Goal: Task Accomplishment & Management: Complete application form

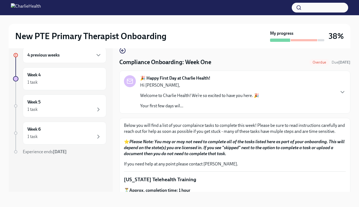
scroll to position [357, 0]
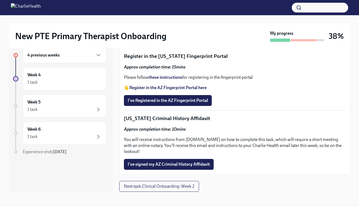
click at [174, 41] on span "Upload CPR/First Aid Training Certificate" at bounding box center [169, 38] width 83 height 5
click at [0, 0] on input "Upload CPR/First Aid Training Certificate" at bounding box center [0, 0] width 0 height 0
click at [199, 41] on span "Upload CPR/First Aid Training Certificate" at bounding box center [169, 38] width 83 height 5
click at [0, 0] on input "Upload CPR/First Aid Training Certificate" at bounding box center [0, 0] width 0 height 0
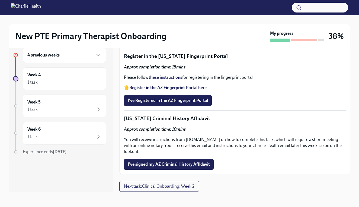
click at [70, 57] on div "4 previous weeks" at bounding box center [64, 55] width 74 height 7
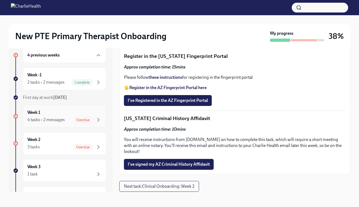
click at [84, 121] on span "Overdue" at bounding box center [83, 120] width 20 height 4
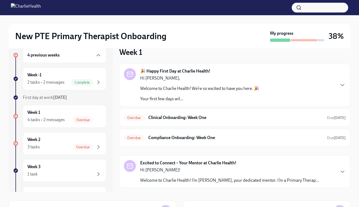
scroll to position [1, 0]
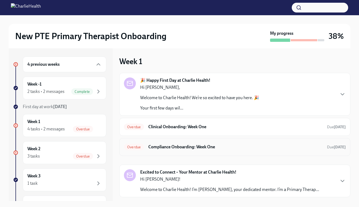
click at [137, 147] on span "Overdue" at bounding box center [134, 147] width 20 height 4
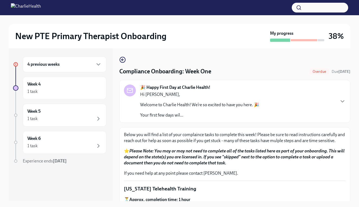
click at [254, 151] on strong "Please Note: You may or may not need to complete all of the tasks listed here a…" at bounding box center [234, 156] width 221 height 17
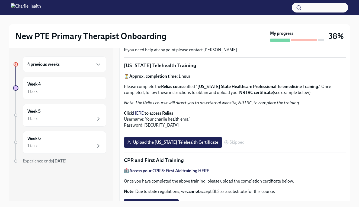
scroll to position [115, 0]
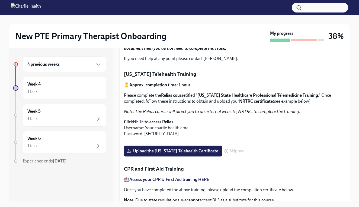
click at [140, 120] on link "HERE" at bounding box center [138, 121] width 11 height 5
click at [292, 133] on p "Click HERE to access Relias Username: Your charlie health email Password: [SECU…" at bounding box center [235, 128] width 222 height 18
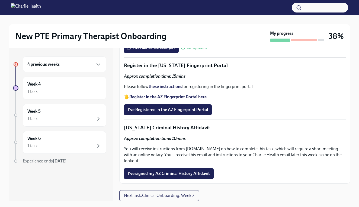
scroll to position [433, 0]
click at [83, 64] on div "4 previous weeks" at bounding box center [64, 64] width 74 height 7
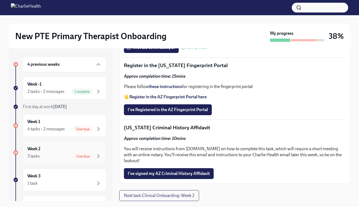
click at [85, 158] on div "Overdue" at bounding box center [83, 156] width 20 height 7
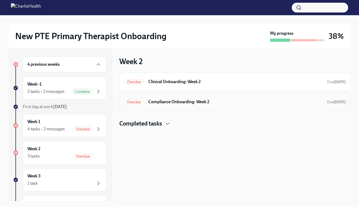
click at [133, 97] on div "Overdue Compliance Onboarding: Week 2 Due [DATE]" at bounding box center [234, 102] width 231 height 18
click at [133, 103] on span "Overdue" at bounding box center [134, 102] width 20 height 4
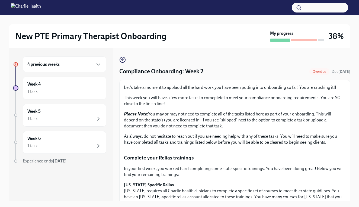
click at [204, 127] on p "Please Note: You may or may not need to complete all of the tasks listed here a…" at bounding box center [235, 120] width 222 height 18
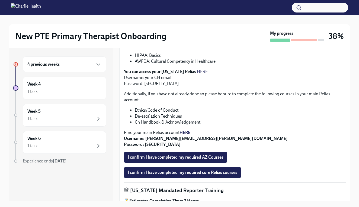
scroll to position [162, 0]
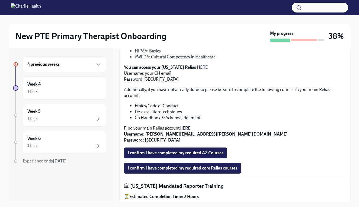
click at [198, 66] on link "HERE" at bounding box center [202, 67] width 11 height 5
